Goal: Navigation & Orientation: Find specific page/section

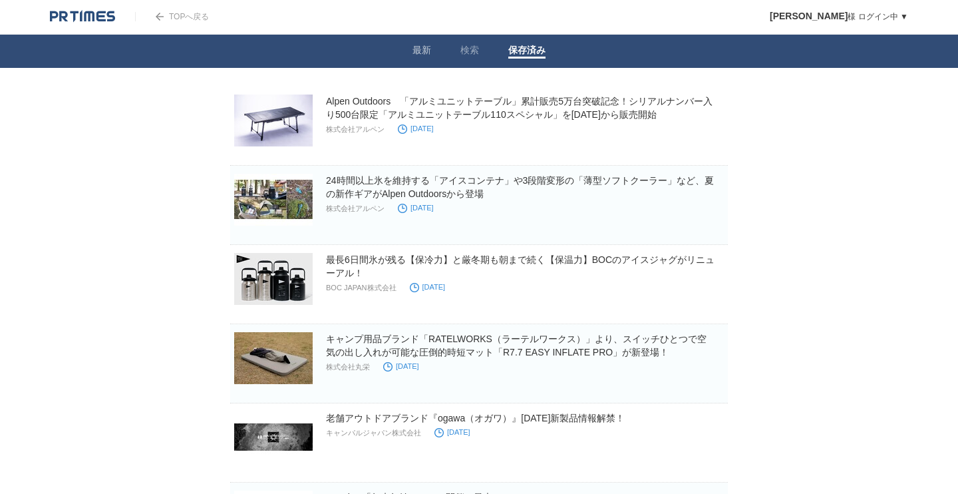
click at [421, 53] on link "最新" at bounding box center [421, 52] width 19 height 14
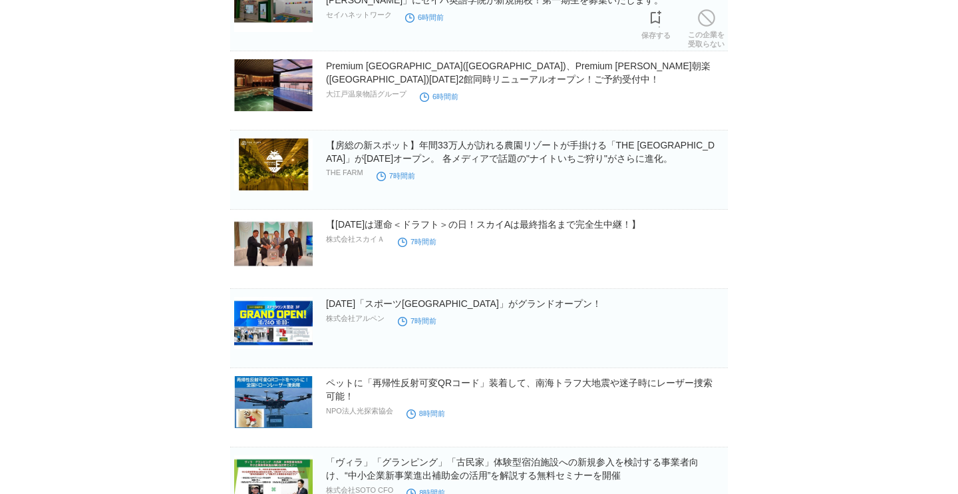
scroll to position [1520, 0]
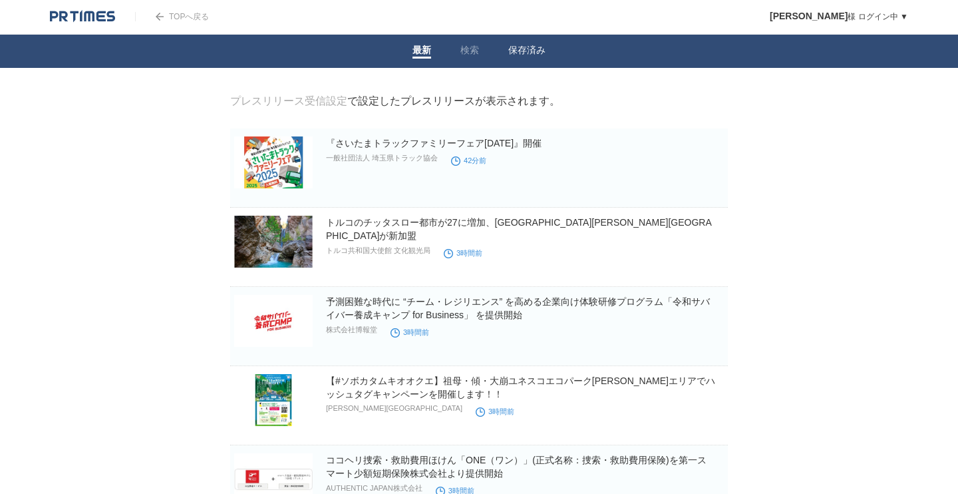
click at [531, 56] on link "保存済み" at bounding box center [526, 52] width 37 height 14
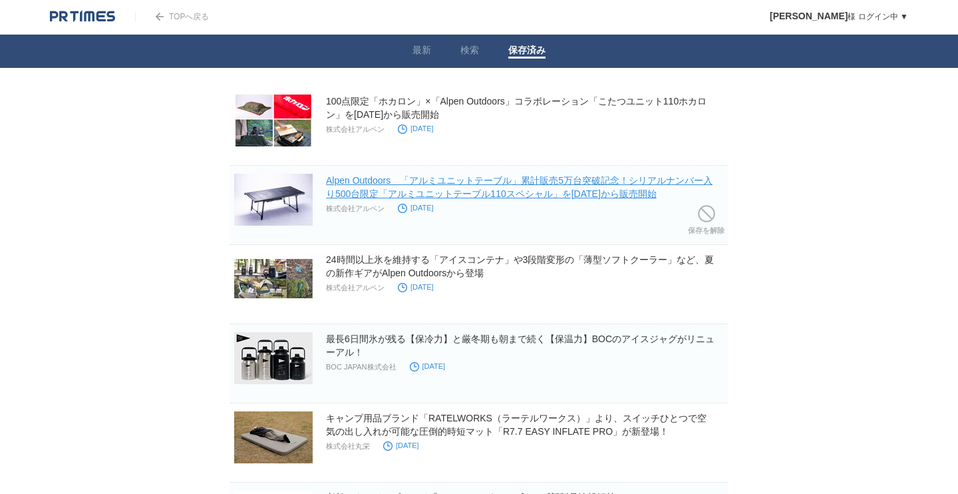
click at [371, 188] on link "Alpen Outdoors　「アルミユニットテーブル」累計販売5万台突破記念！シリアルナンバー入り500台限定「アルミユニットテーブル110スペシャル」を1…" at bounding box center [519, 187] width 386 height 24
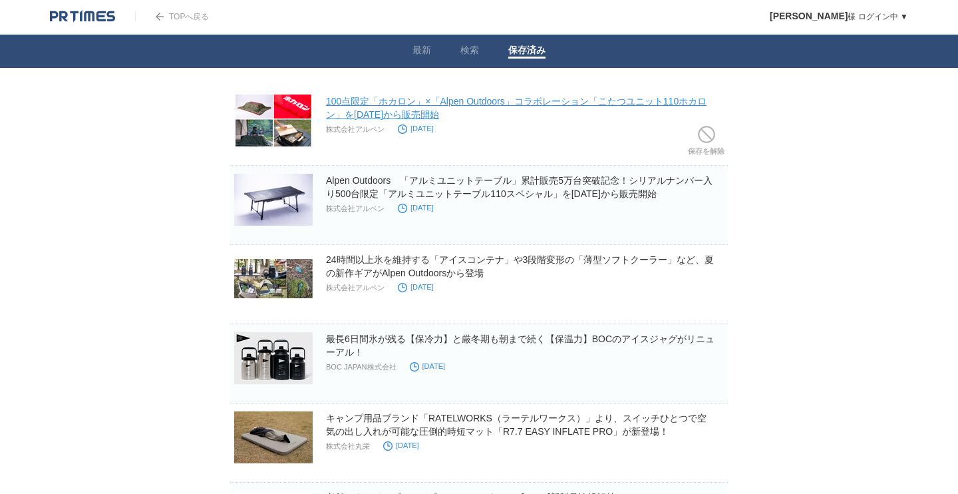
click at [478, 110] on link "100点限定「ホカロン」×「Alpen Outdoors」コラボレーション「こたつユニット110ホカロン」を10月17日（金）から販売開始" at bounding box center [516, 108] width 380 height 24
